Goal: Transaction & Acquisition: Purchase product/service

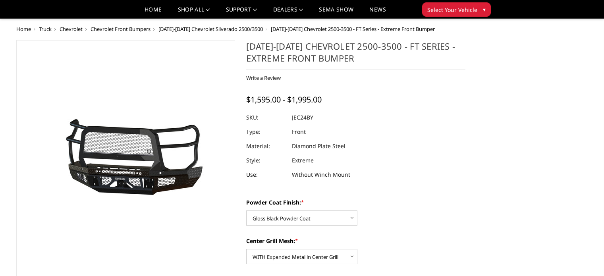
select select "3278"
select select "3280"
select select "3282"
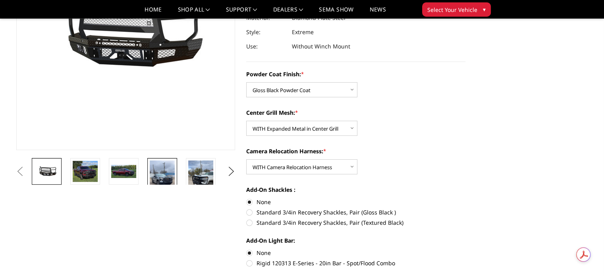
click at [166, 176] on img at bounding box center [162, 182] width 25 height 44
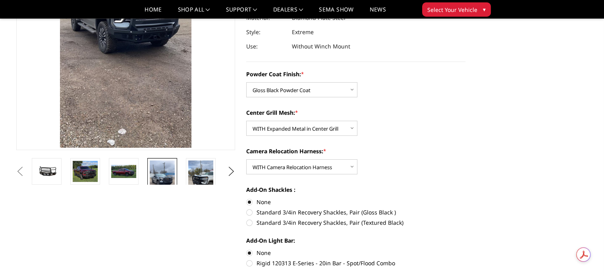
scroll to position [58, 0]
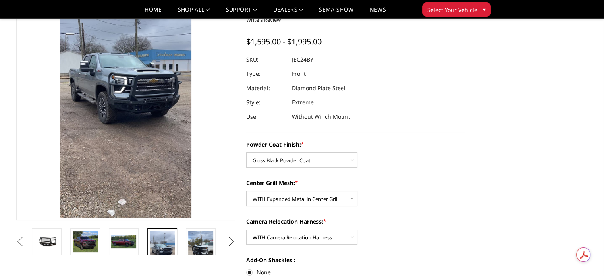
click at [231, 241] on button "Next" at bounding box center [231, 242] width 12 height 12
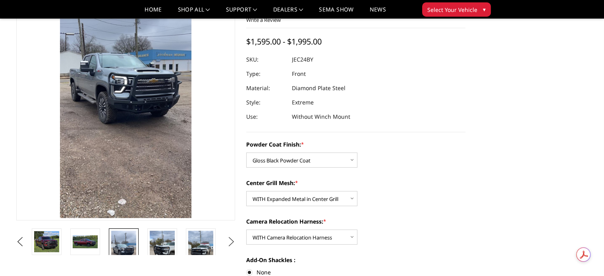
click at [231, 241] on button "Next" at bounding box center [231, 242] width 12 height 12
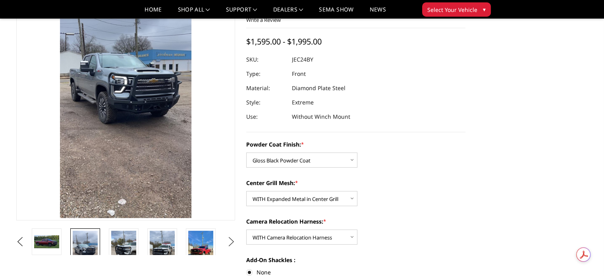
click at [231, 241] on button "Next" at bounding box center [231, 242] width 12 height 12
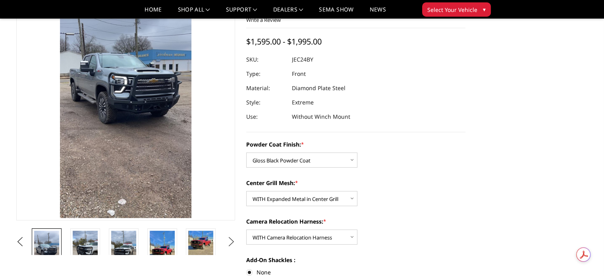
click at [231, 241] on button "Next" at bounding box center [231, 242] width 12 height 12
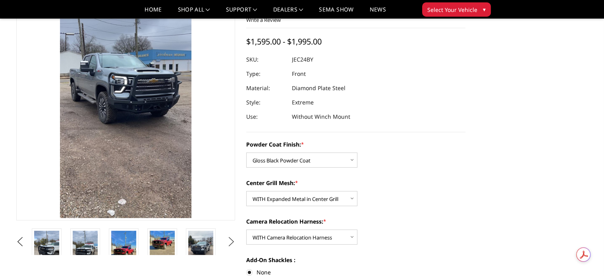
click at [231, 241] on button "Next" at bounding box center [231, 242] width 12 height 12
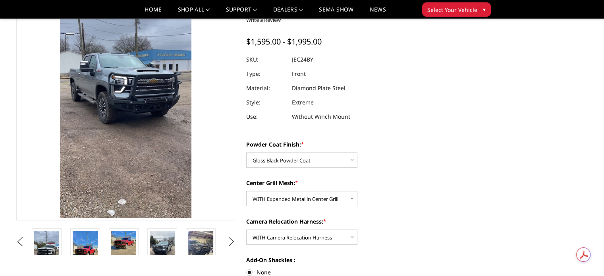
click at [231, 241] on button "Next" at bounding box center [231, 242] width 12 height 12
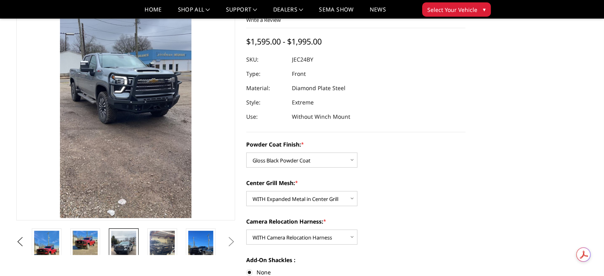
click at [112, 242] on img at bounding box center [123, 253] width 25 height 44
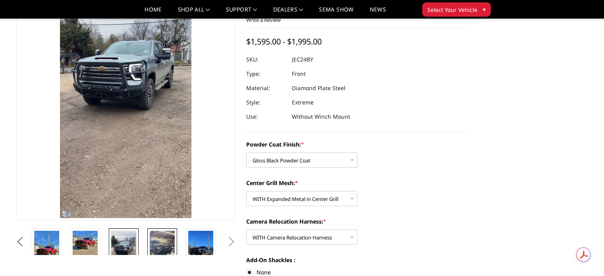
click at [161, 245] on img at bounding box center [162, 253] width 25 height 44
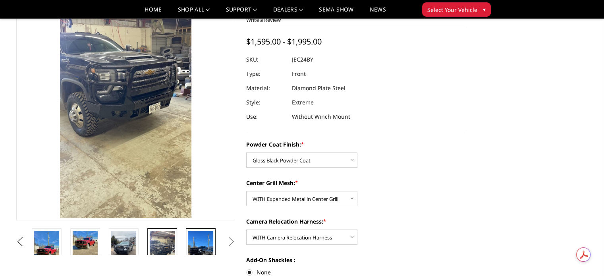
click at [191, 245] on img at bounding box center [200, 253] width 25 height 44
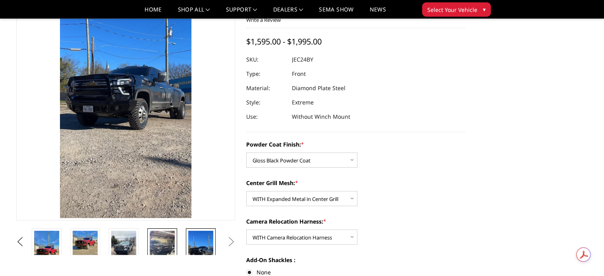
click at [165, 246] on img at bounding box center [162, 253] width 25 height 44
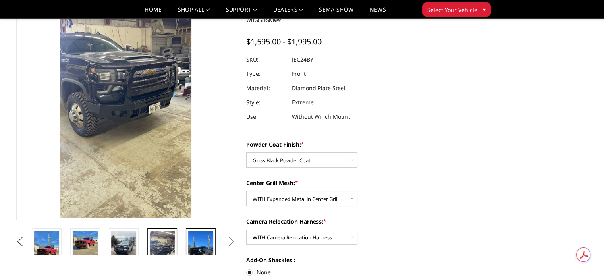
click at [196, 245] on img at bounding box center [200, 253] width 25 height 44
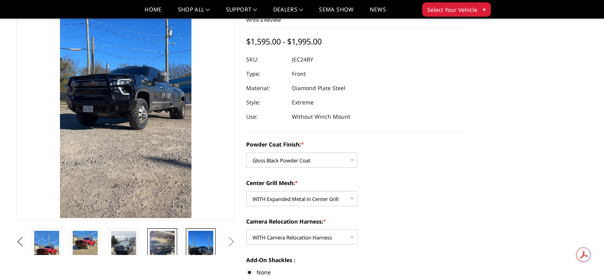
click at [172, 244] on img at bounding box center [162, 253] width 25 height 44
